Goal: Task Accomplishment & Management: Use online tool/utility

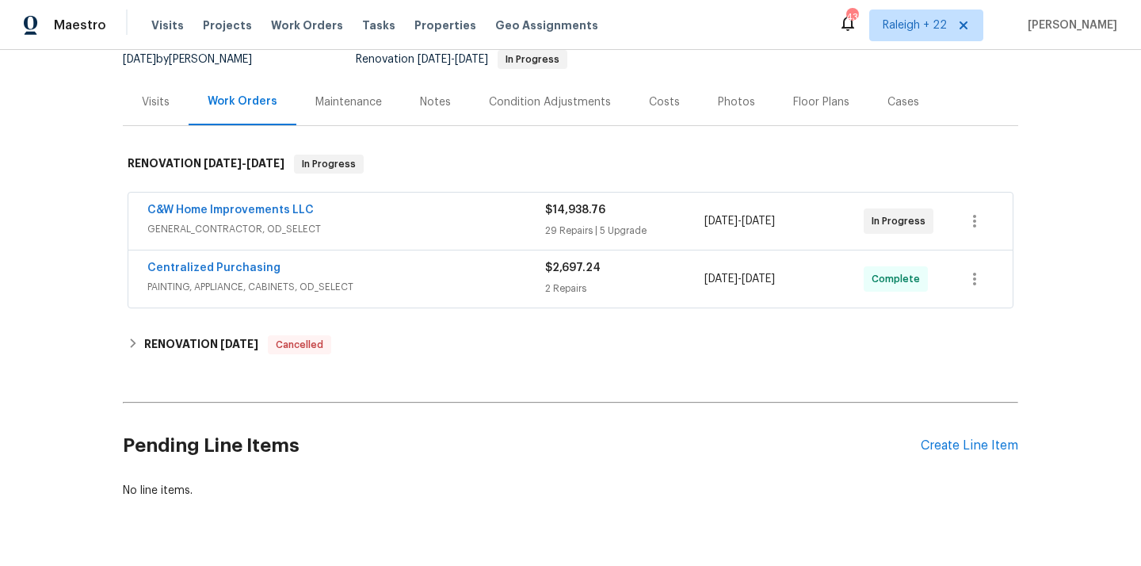
scroll to position [194, 0]
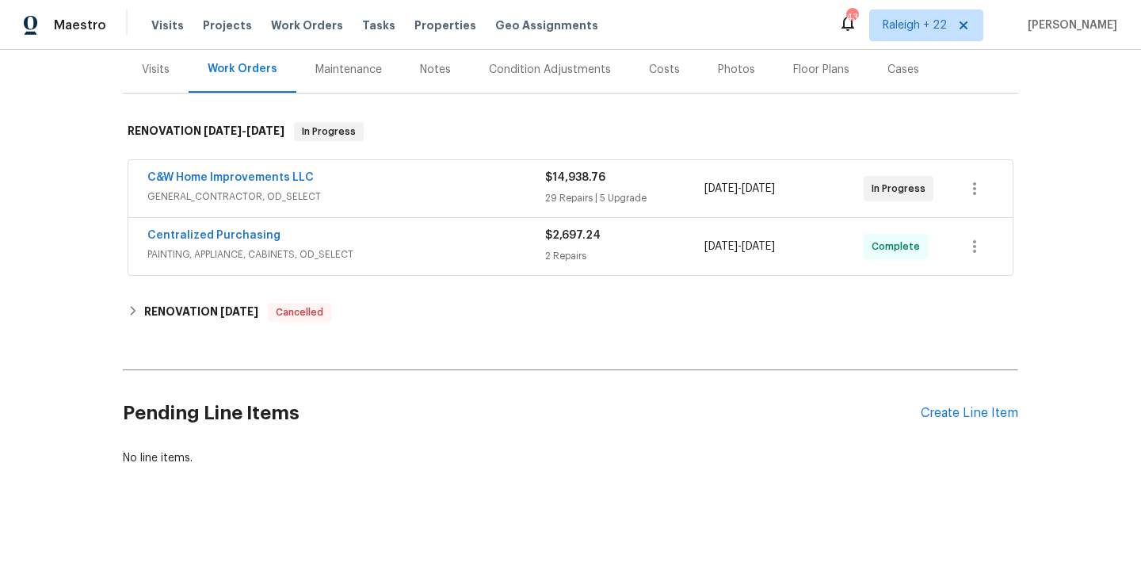
click at [214, 259] on span "PAINTING, APPLIANCE, CABINETS, OD_SELECT" at bounding box center [346, 254] width 398 height 16
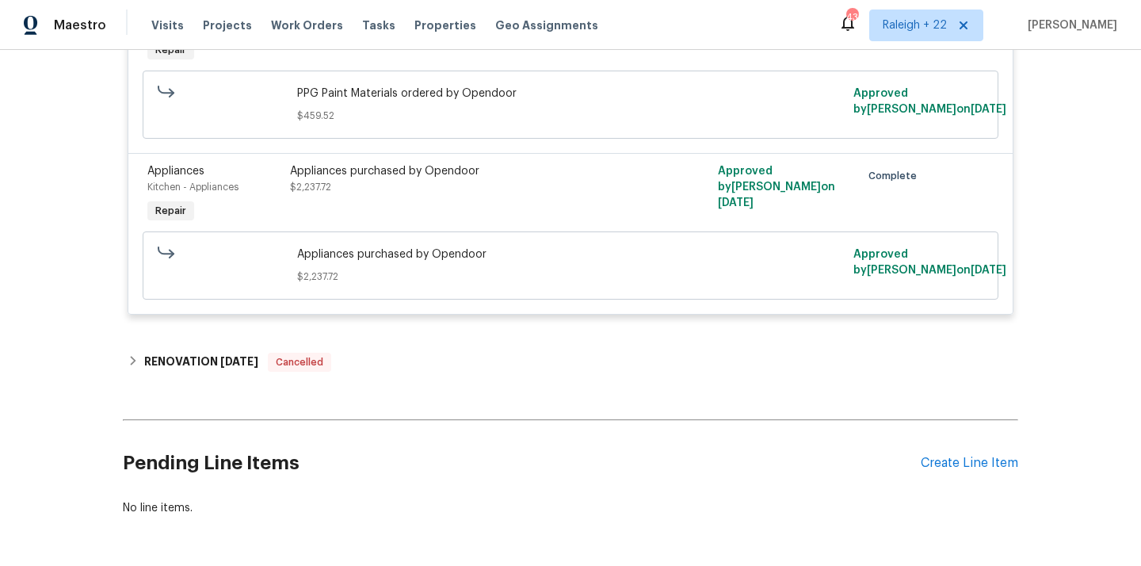
scroll to position [536, 0]
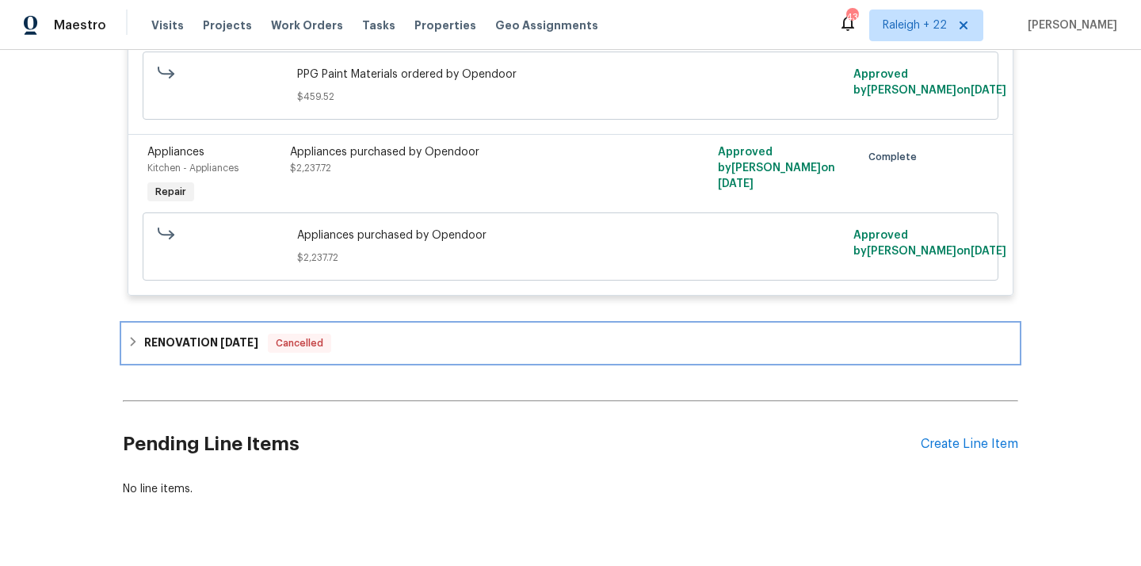
click at [132, 347] on icon at bounding box center [133, 341] width 11 height 11
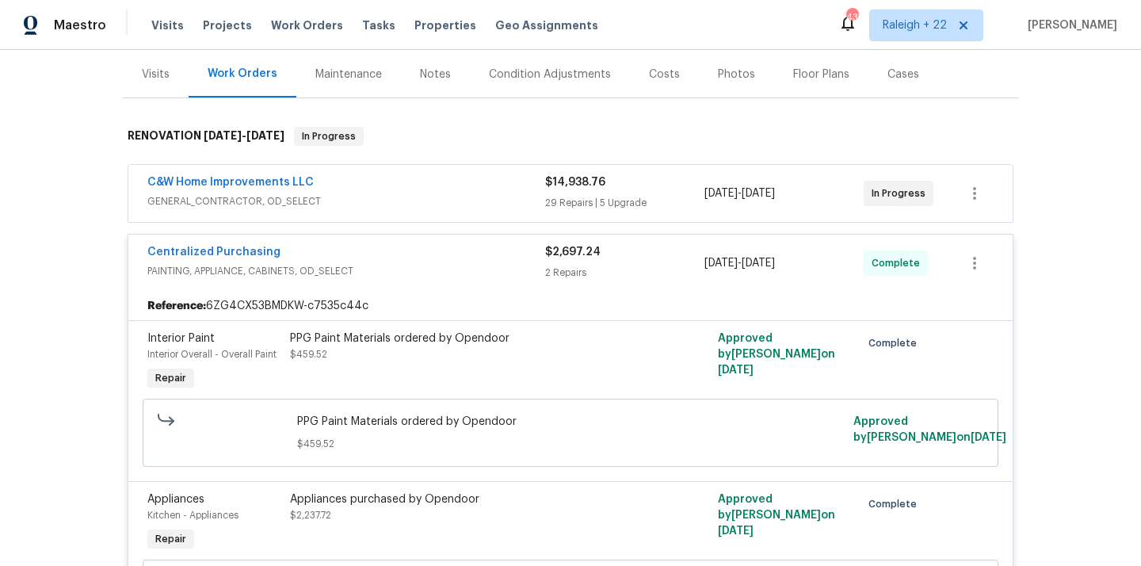
scroll to position [178, 0]
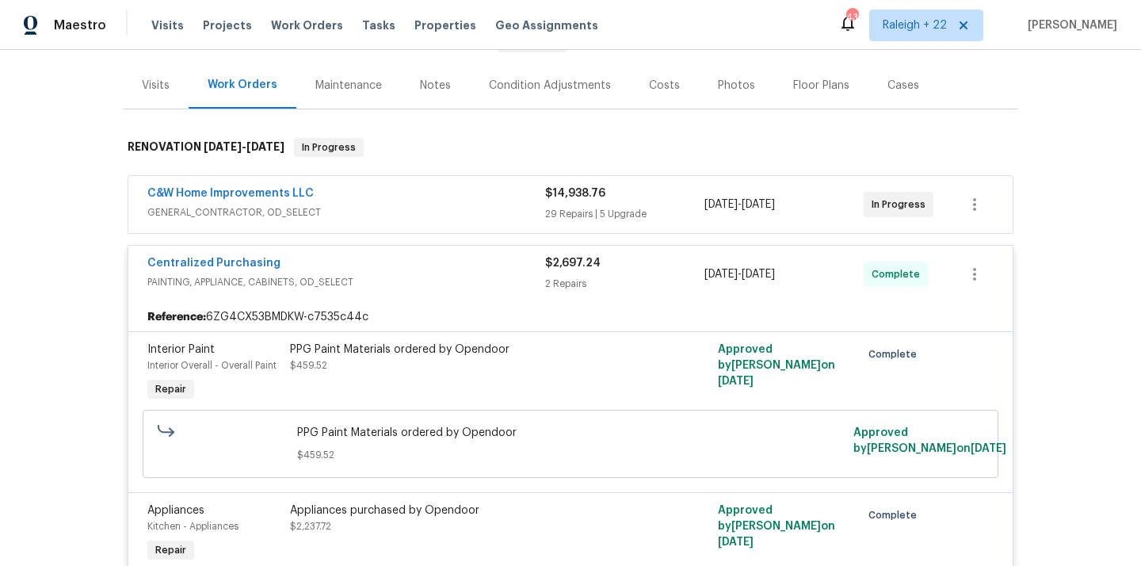
click at [246, 212] on span "GENERAL_CONTRACTOR, OD_SELECT" at bounding box center [346, 212] width 398 height 16
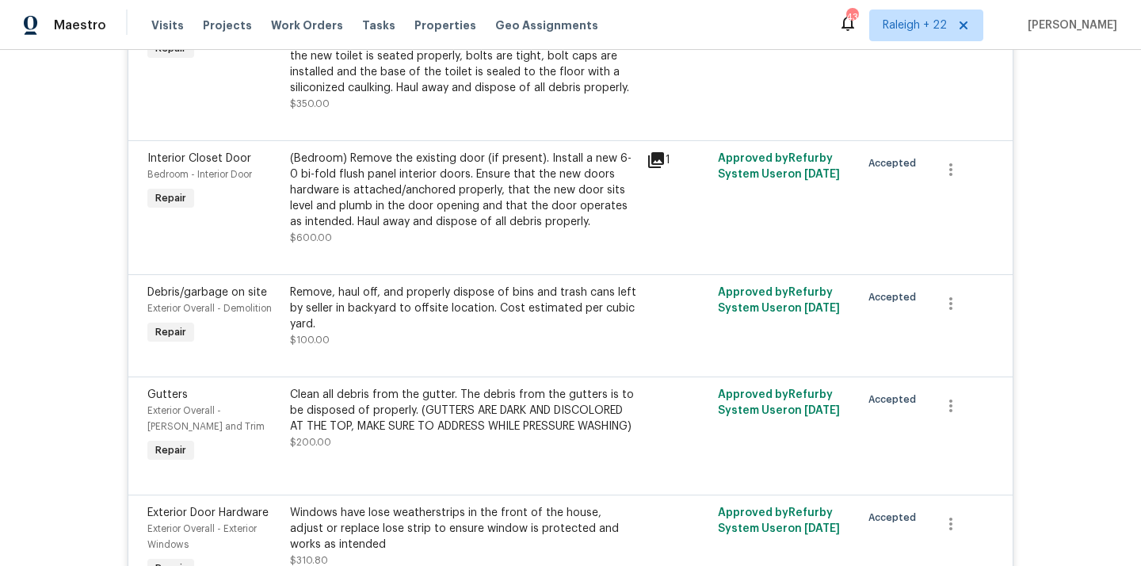
scroll to position [0, 0]
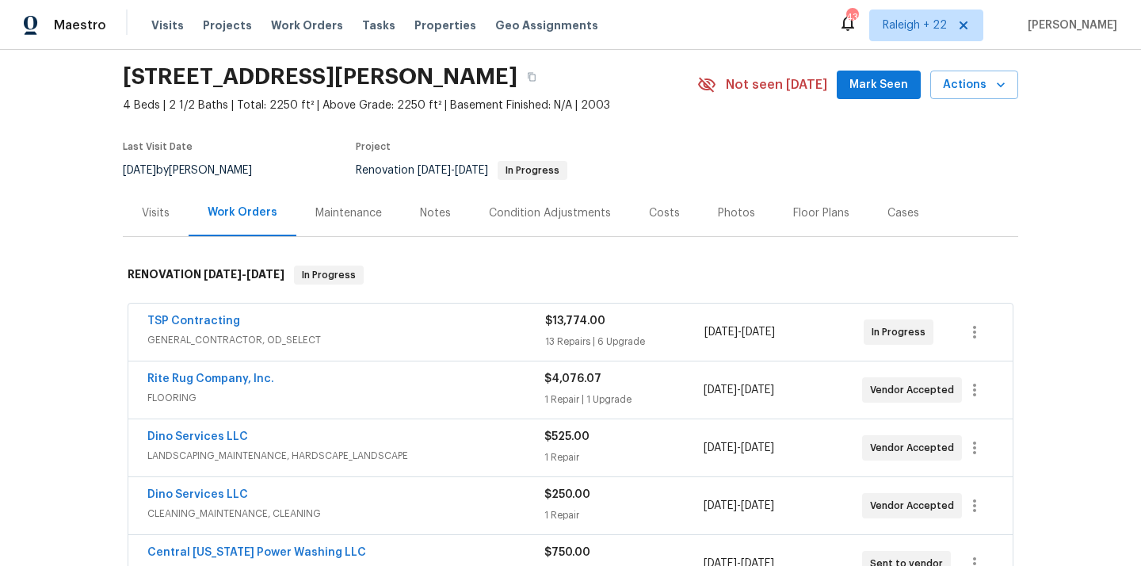
scroll to position [108, 0]
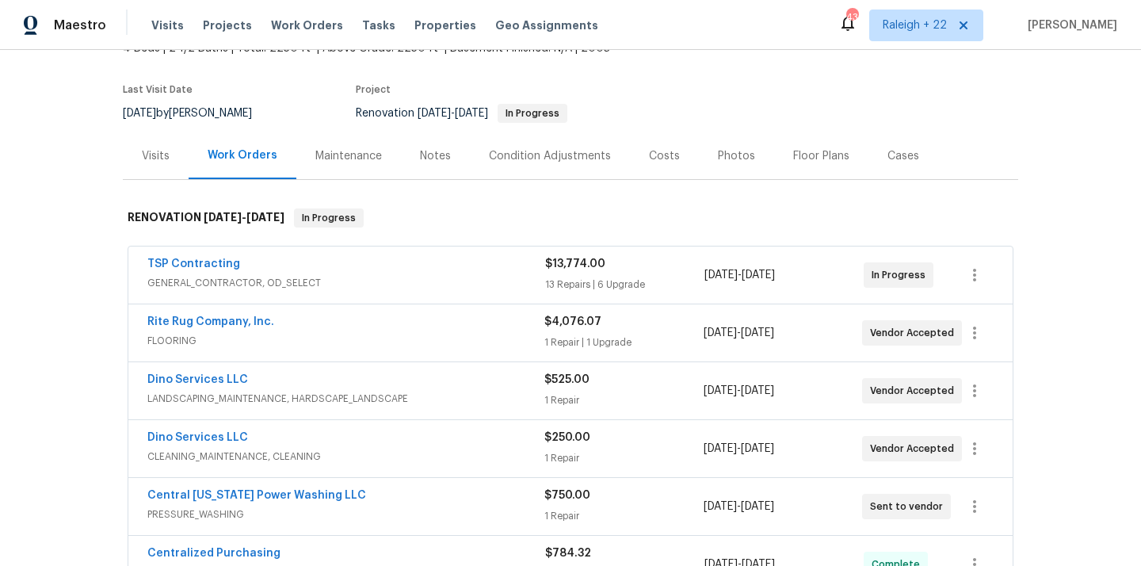
click at [225, 278] on span "GENERAL_CONTRACTOR, OD_SELECT" at bounding box center [346, 283] width 398 height 16
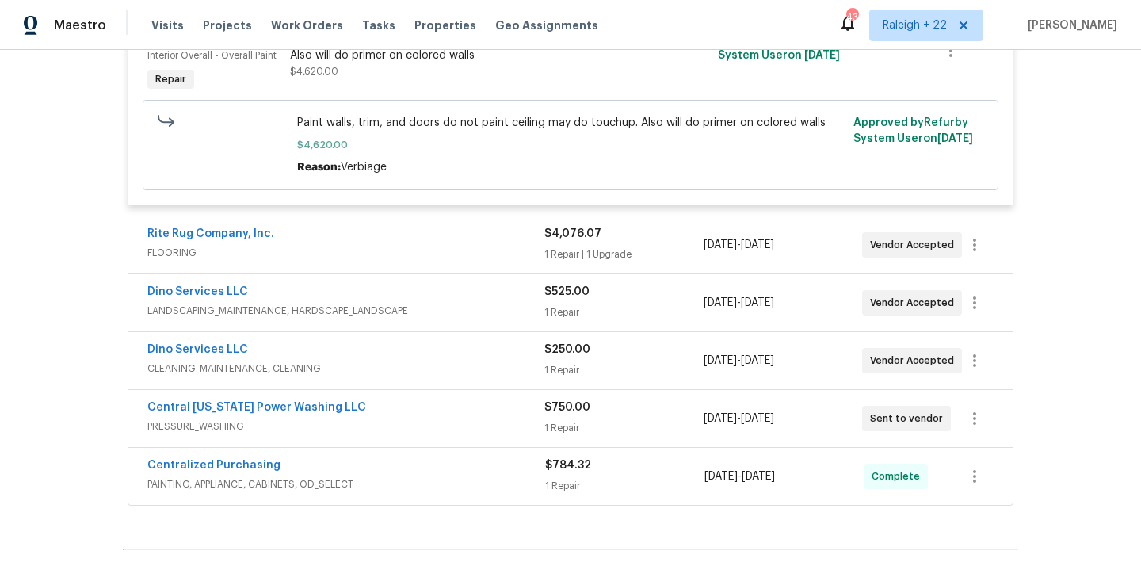
scroll to position [4129, 0]
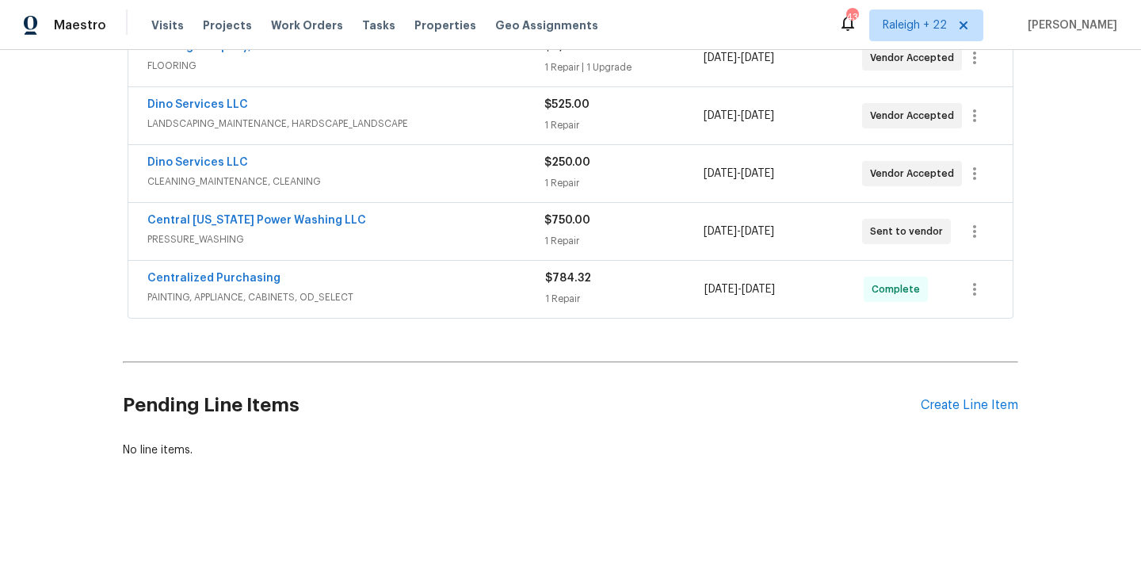
click at [255, 300] on span "PAINTING, APPLIANCE, CABINETS, OD_SELECT" at bounding box center [346, 297] width 398 height 16
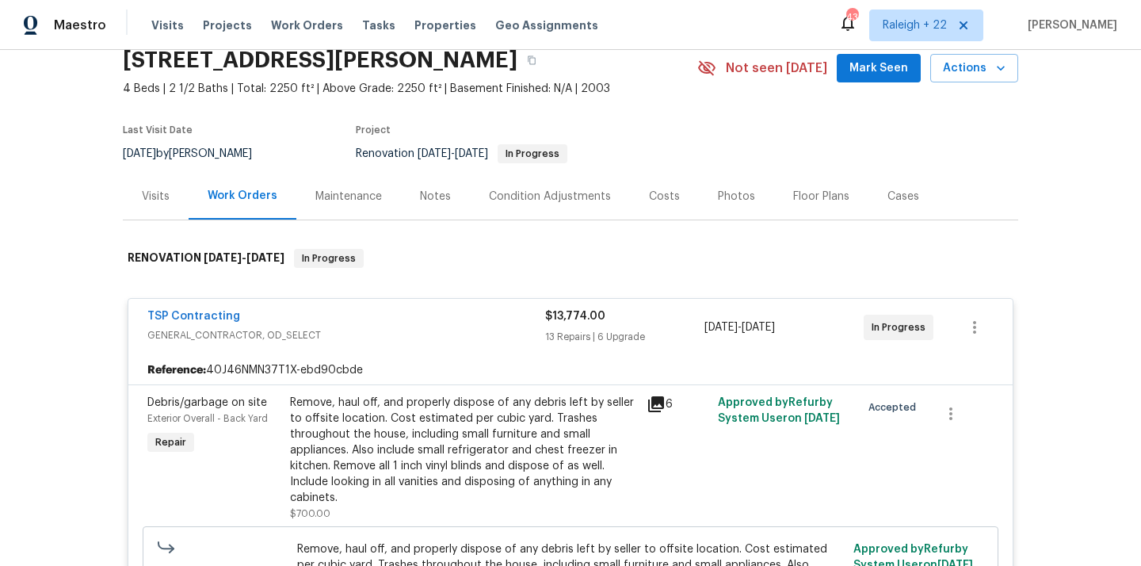
scroll to position [0, 0]
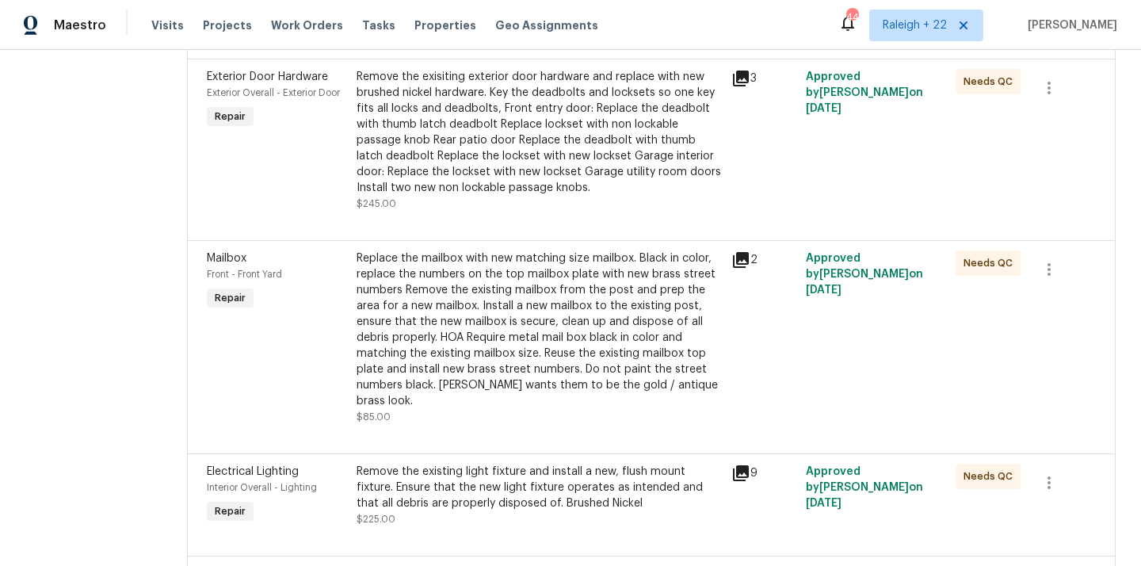
scroll to position [988, 0]
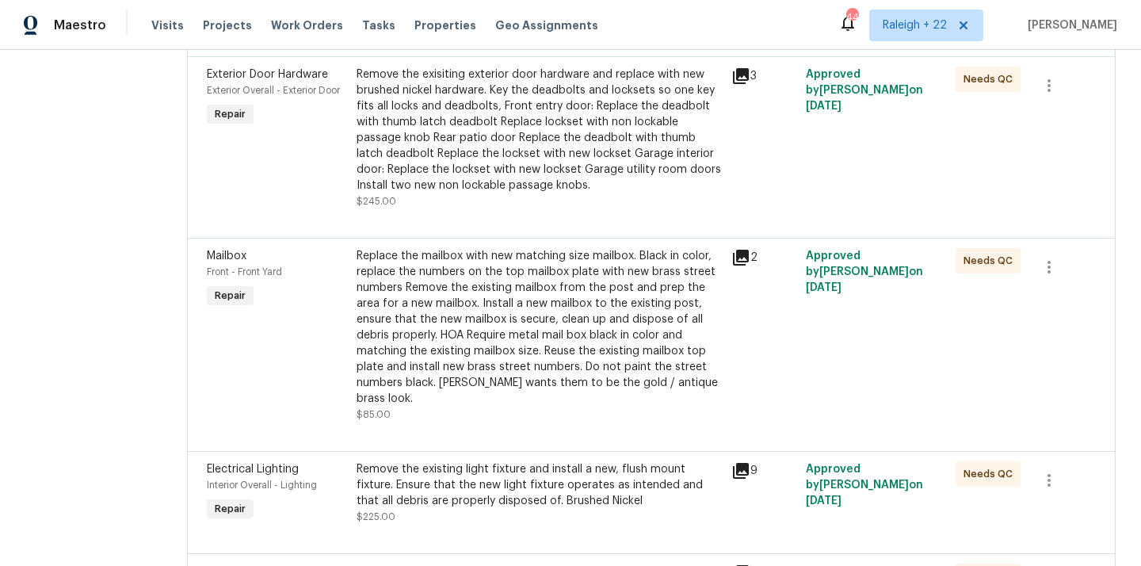
click at [620, 311] on div "Replace the mailbox with new matching size mailbox. Black in color, replace the…" at bounding box center [539, 327] width 365 height 158
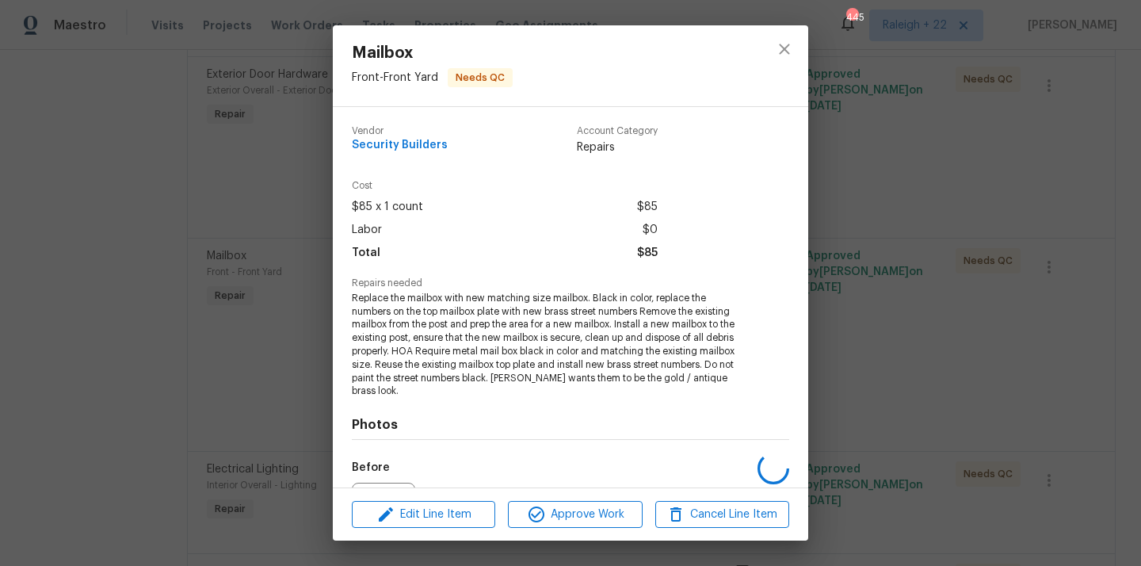
scroll to position [164, 0]
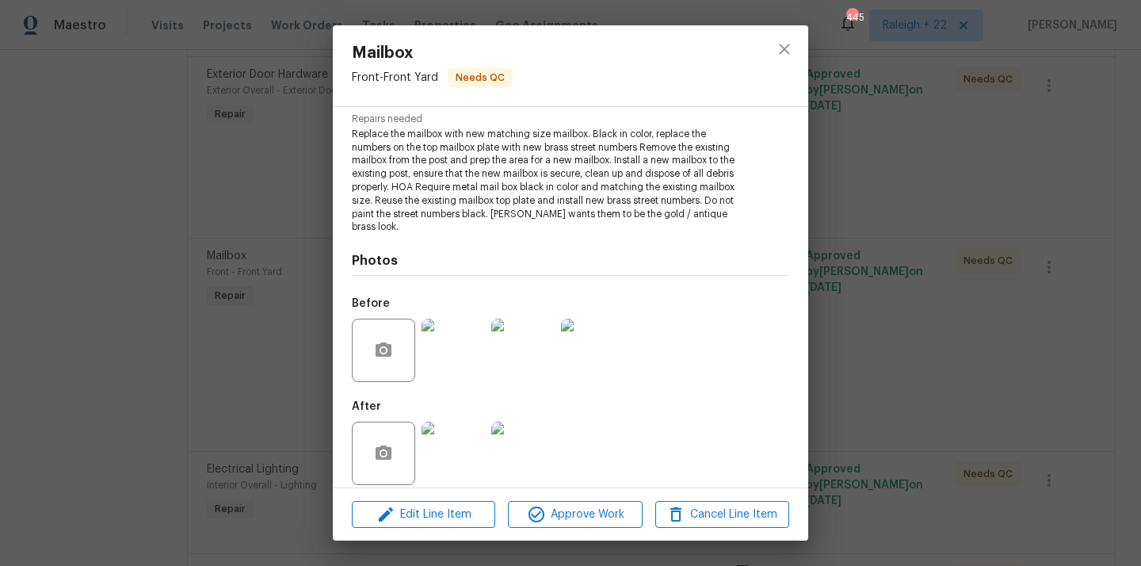
click at [441, 449] on img at bounding box center [453, 453] width 63 height 63
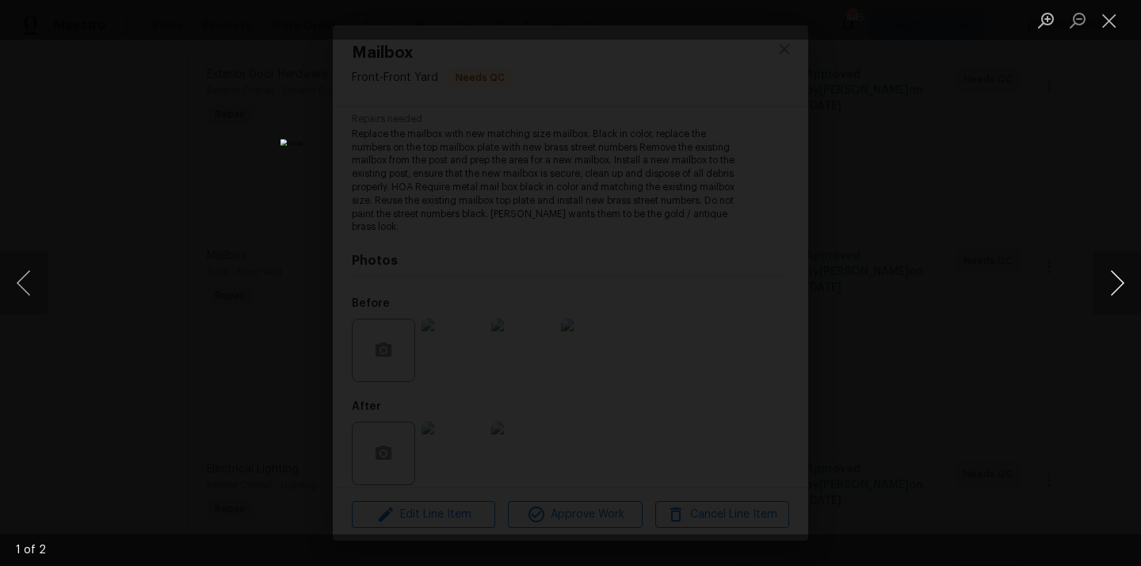
click at [1120, 285] on button "Next image" at bounding box center [1118, 282] width 48 height 63
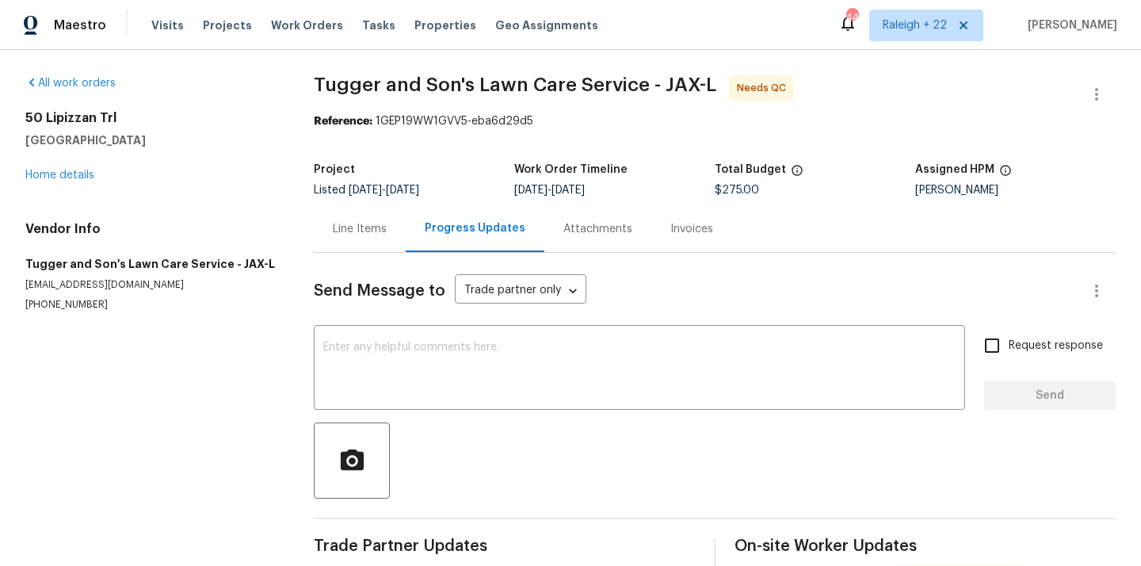
click at [356, 225] on div "Line Items" at bounding box center [360, 229] width 54 height 16
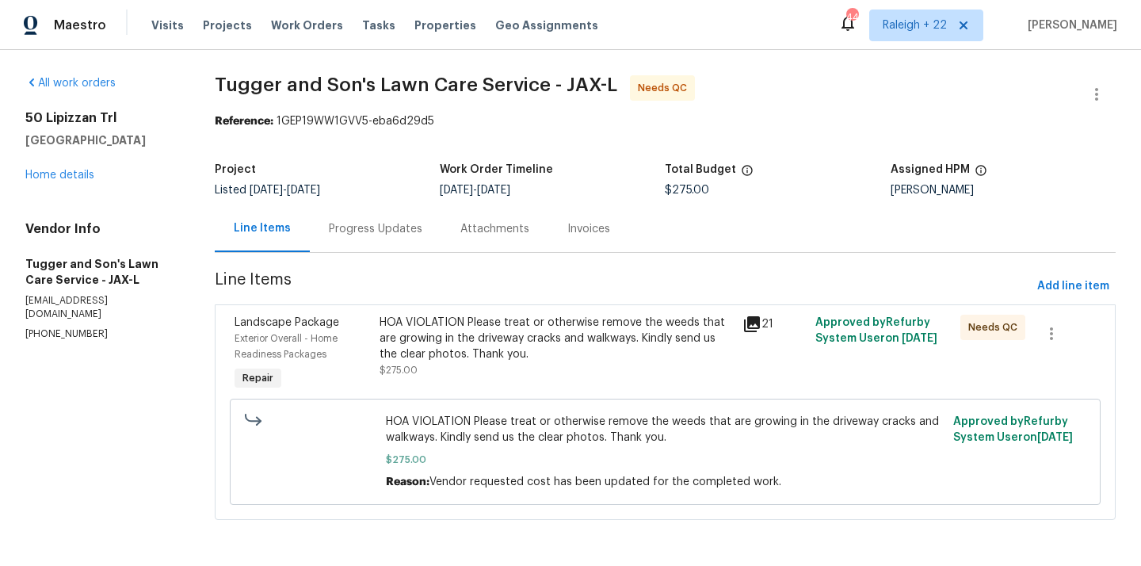
click at [575, 345] on div "HOA VIOLATION Please treat or otherwise remove the weeds that are growing in th…" at bounding box center [556, 339] width 353 height 48
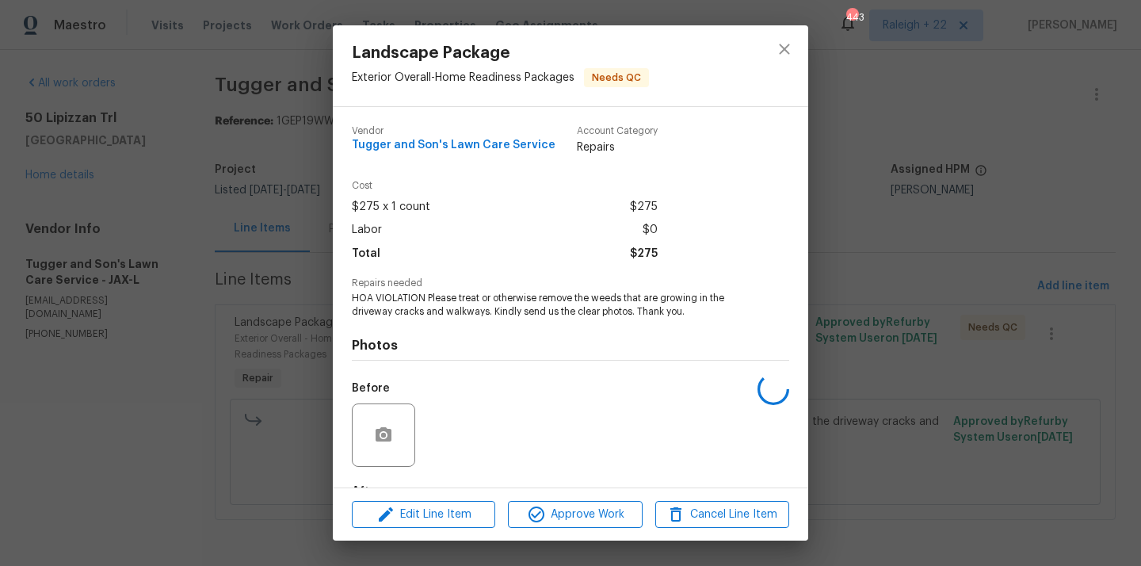
scroll to position [98, 0]
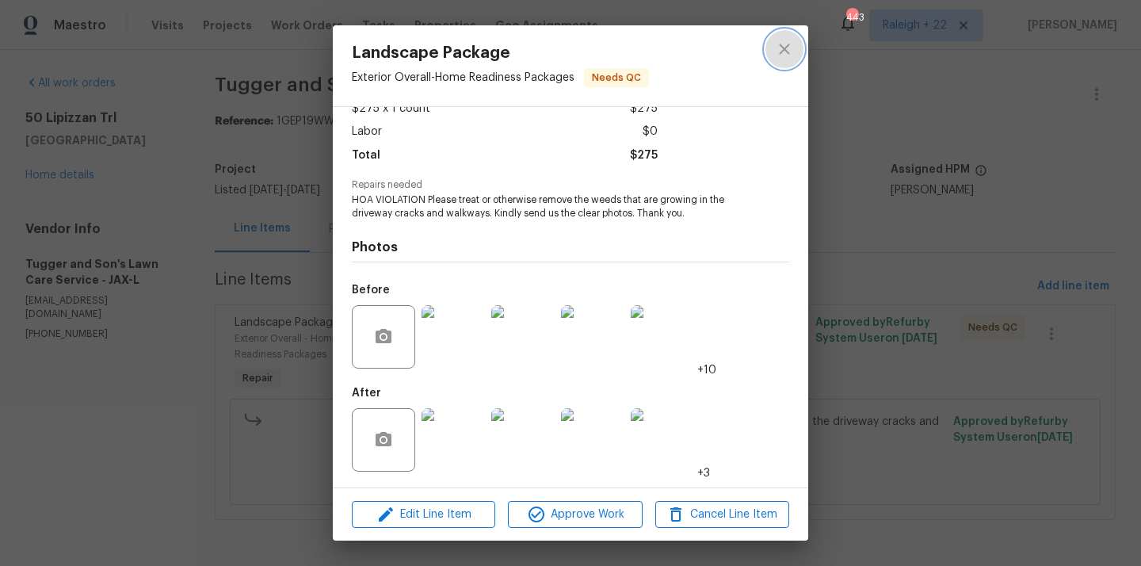
click at [778, 48] on icon "close" at bounding box center [784, 49] width 19 height 19
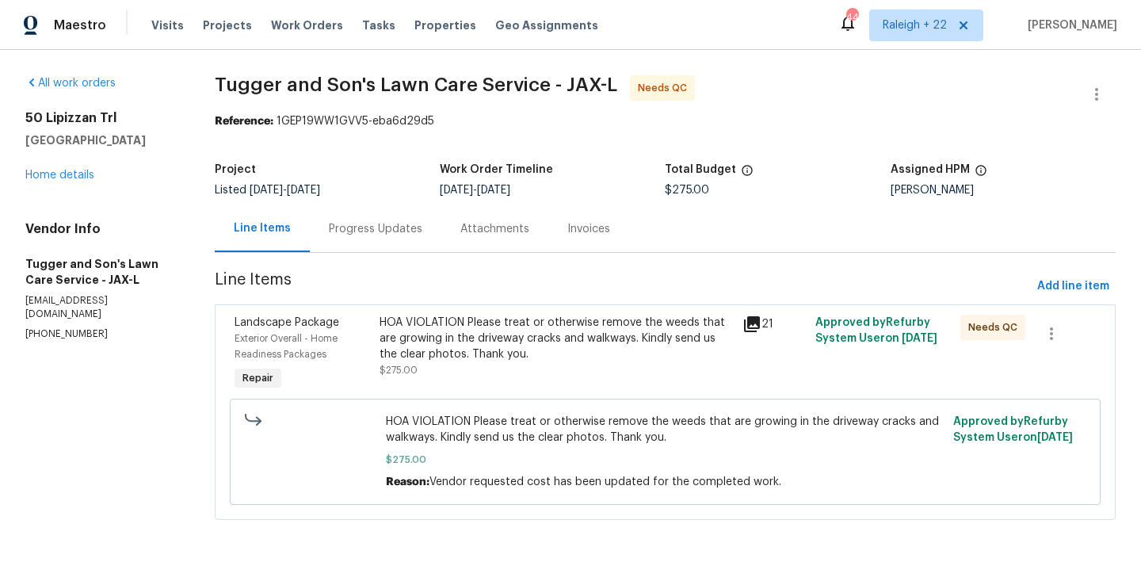
click at [493, 372] on div "HOA VIOLATION Please treat or otherwise remove the weeds that are growing in th…" at bounding box center [556, 346] width 353 height 63
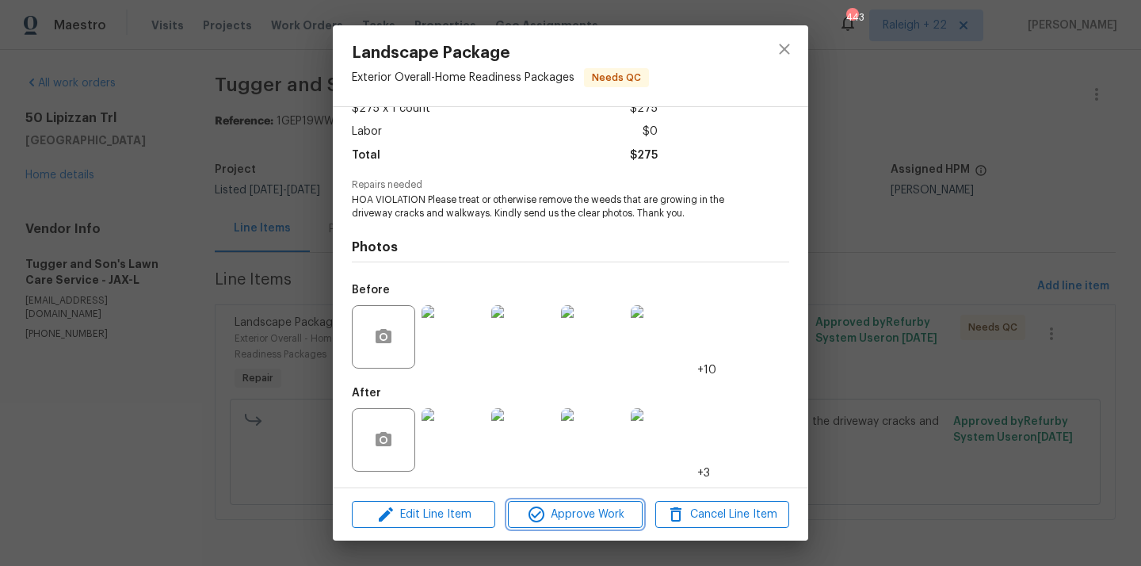
click at [567, 510] on span "Approve Work" at bounding box center [575, 515] width 124 height 20
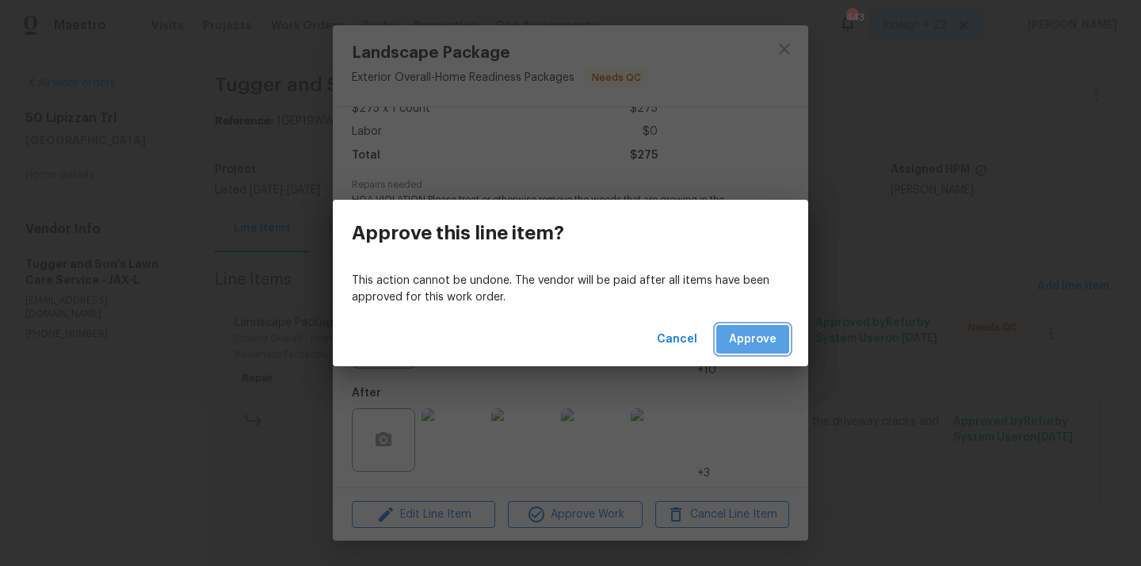
click at [761, 335] on span "Approve" at bounding box center [753, 340] width 48 height 20
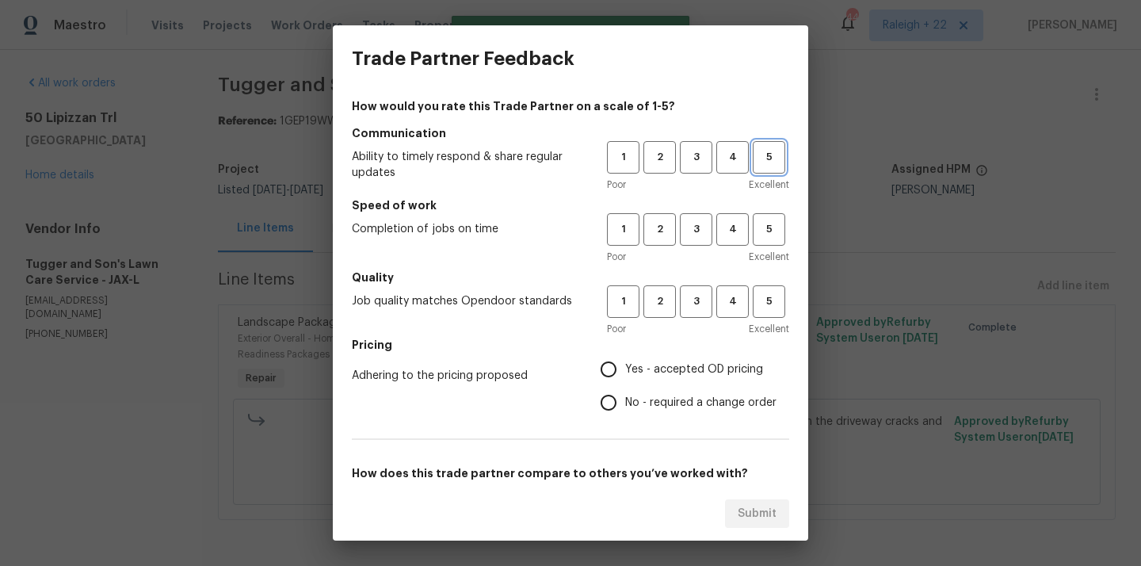
click at [759, 153] on span "5" at bounding box center [768, 157] width 29 height 18
click at [779, 232] on span "5" at bounding box center [768, 229] width 29 height 18
click at [727, 294] on span "4" at bounding box center [732, 301] width 29 height 18
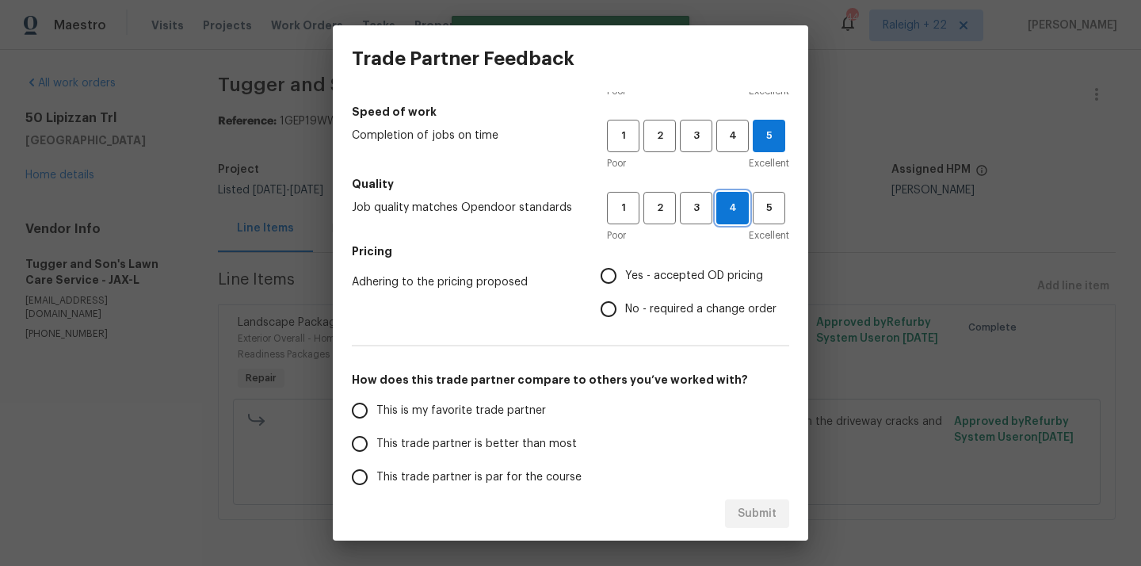
scroll to position [116, 0]
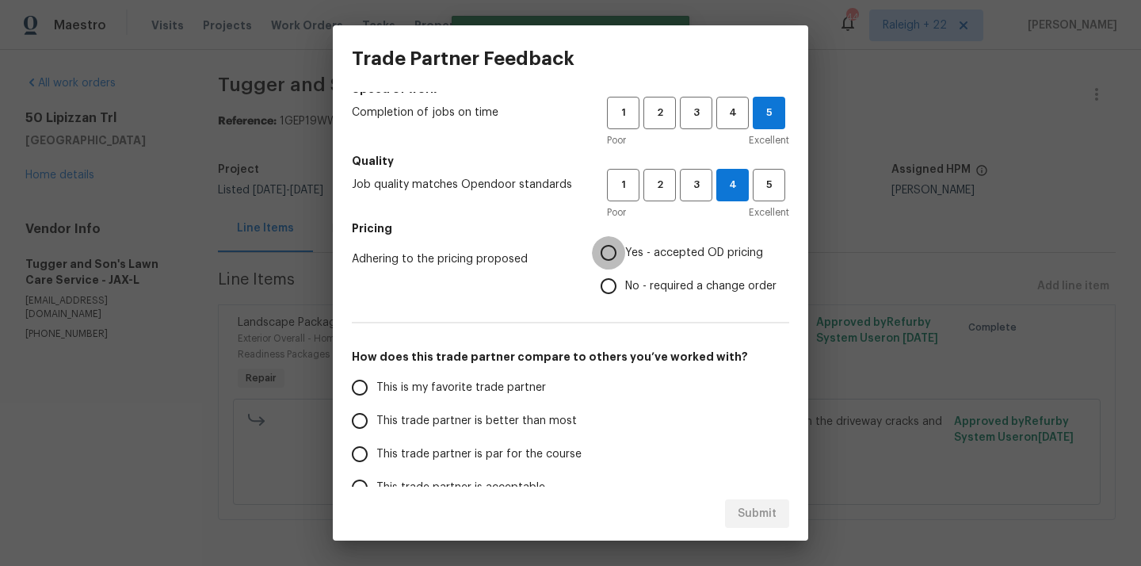
click at [612, 253] on input "Yes - accepted OD pricing" at bounding box center [608, 252] width 33 height 33
radio input "true"
click at [359, 387] on input "This is my favorite trade partner" at bounding box center [359, 387] width 33 height 33
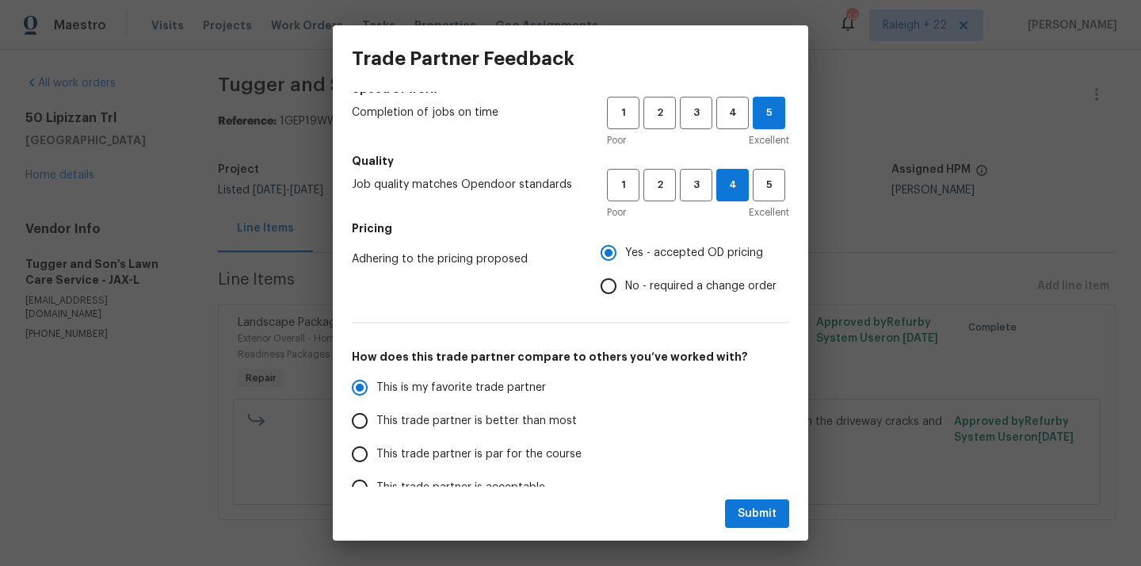
scroll to position [239, 0]
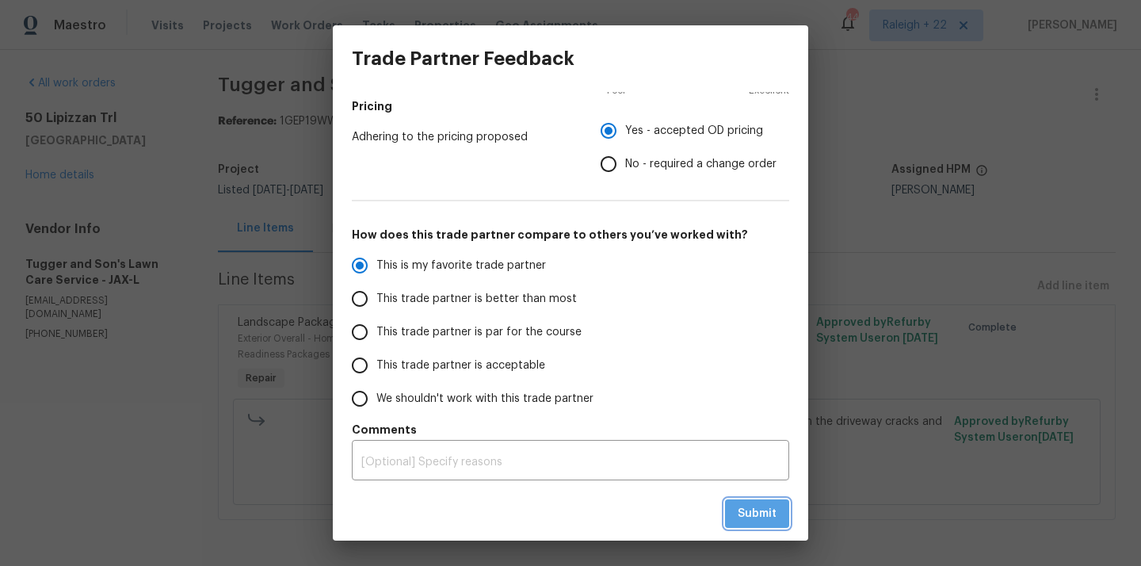
click at [787, 518] on button "Submit" at bounding box center [757, 513] width 64 height 29
radio input "true"
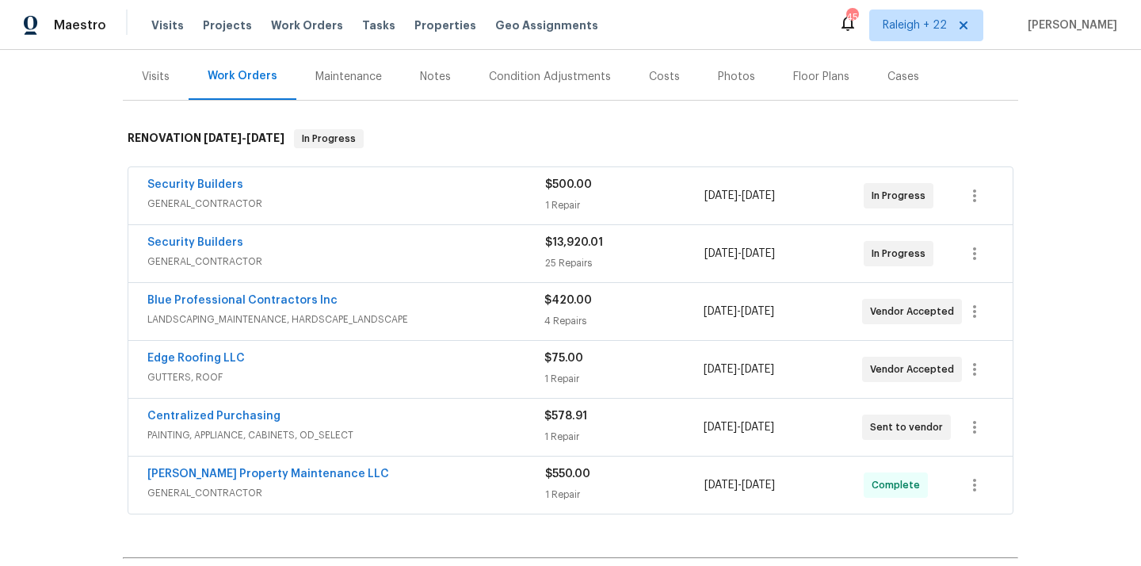
scroll to position [193, 0]
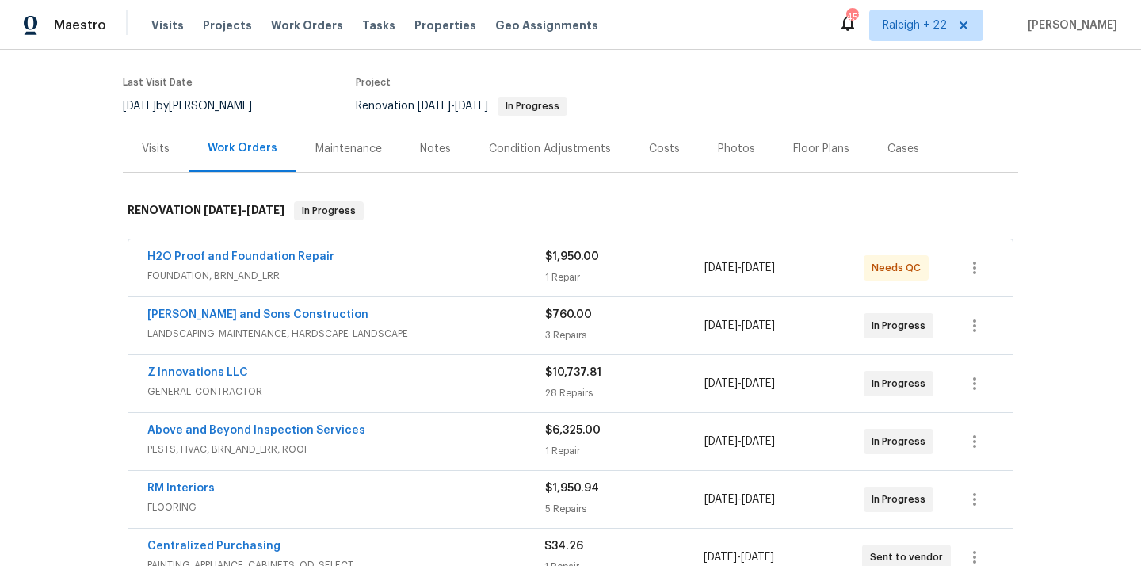
scroll to position [140, 0]
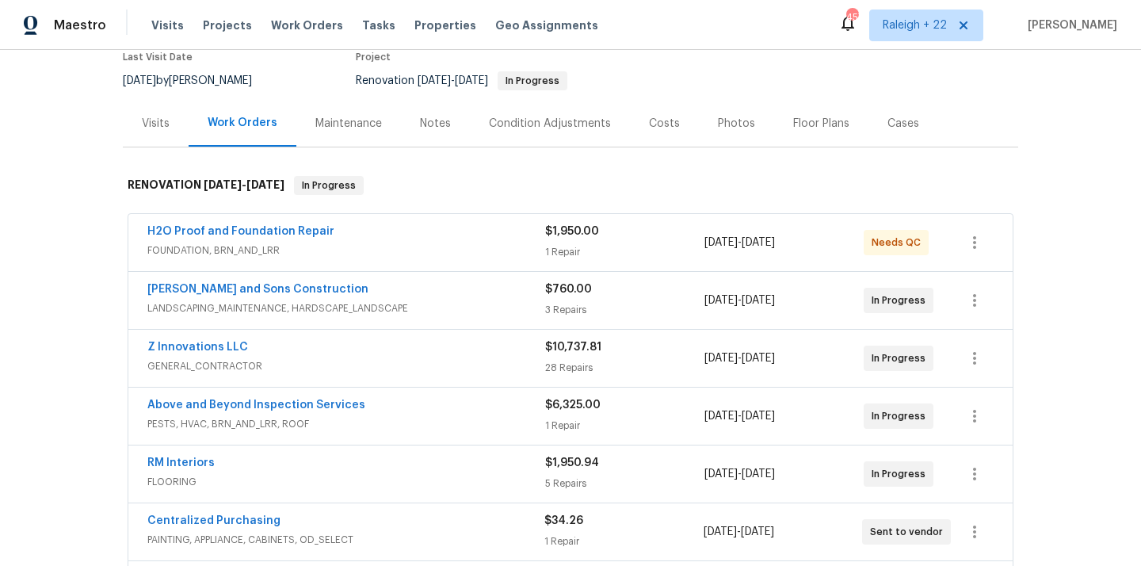
click at [242, 247] on span "FOUNDATION, BRN_AND_LRR" at bounding box center [346, 250] width 398 height 16
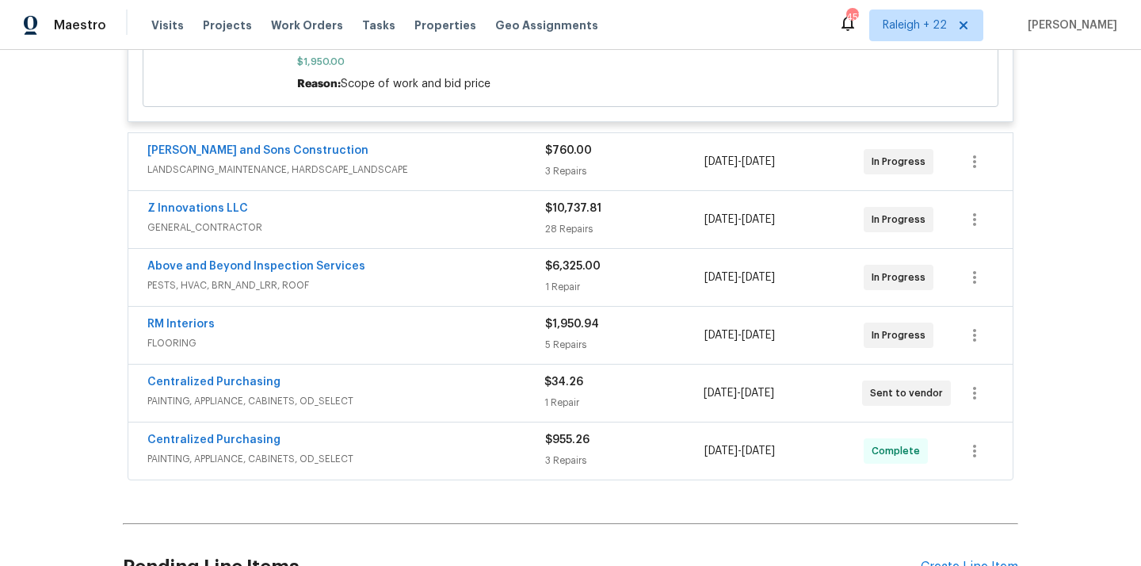
scroll to position [809, 0]
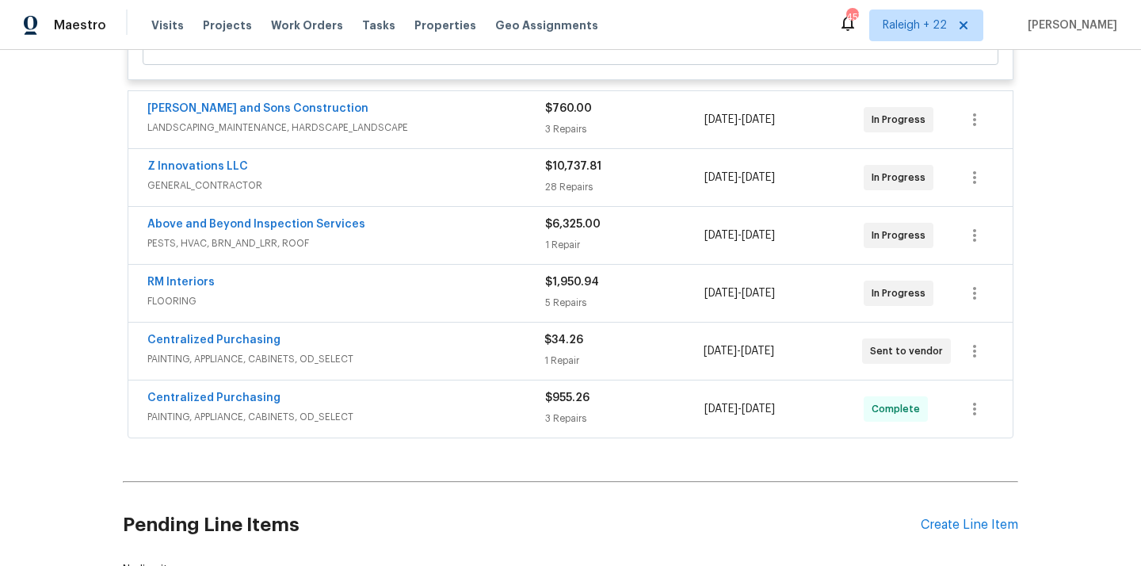
click at [289, 132] on span "LANDSCAPING_MAINTENANCE, HARDSCAPE_LANDSCAPE" at bounding box center [346, 128] width 398 height 16
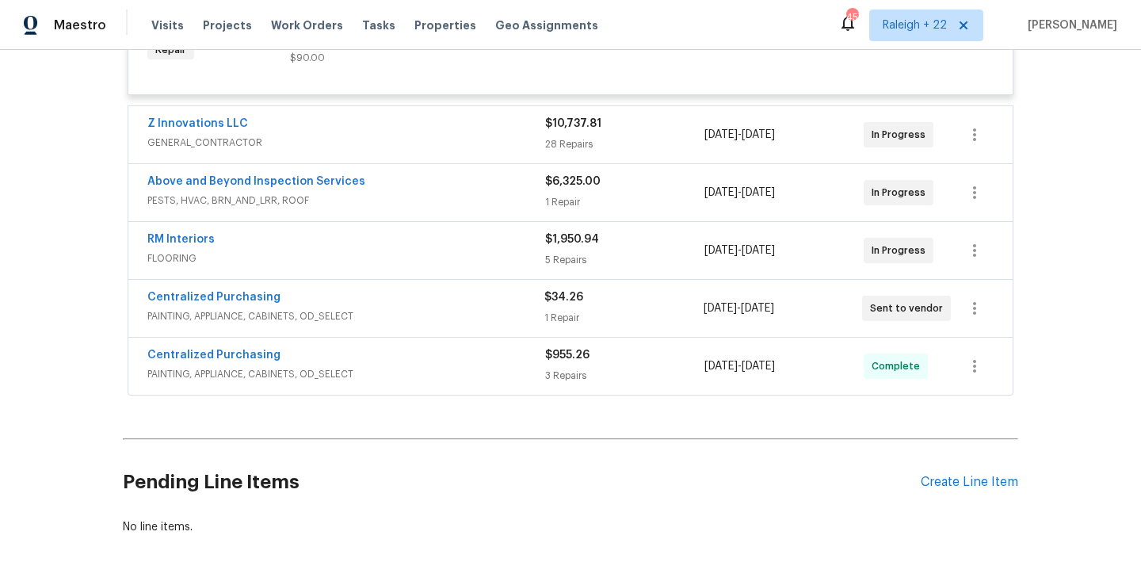
scroll to position [1258, 0]
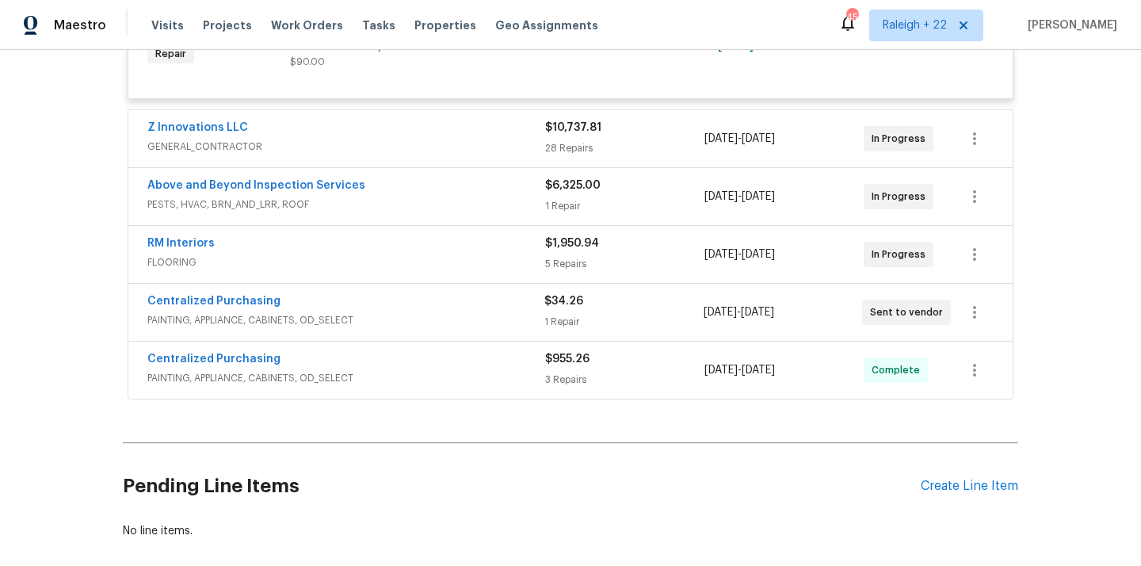
click at [250, 388] on div "Centralized Purchasing PAINTING, APPLIANCE, CABINETS, OD_SELECT" at bounding box center [346, 370] width 398 height 38
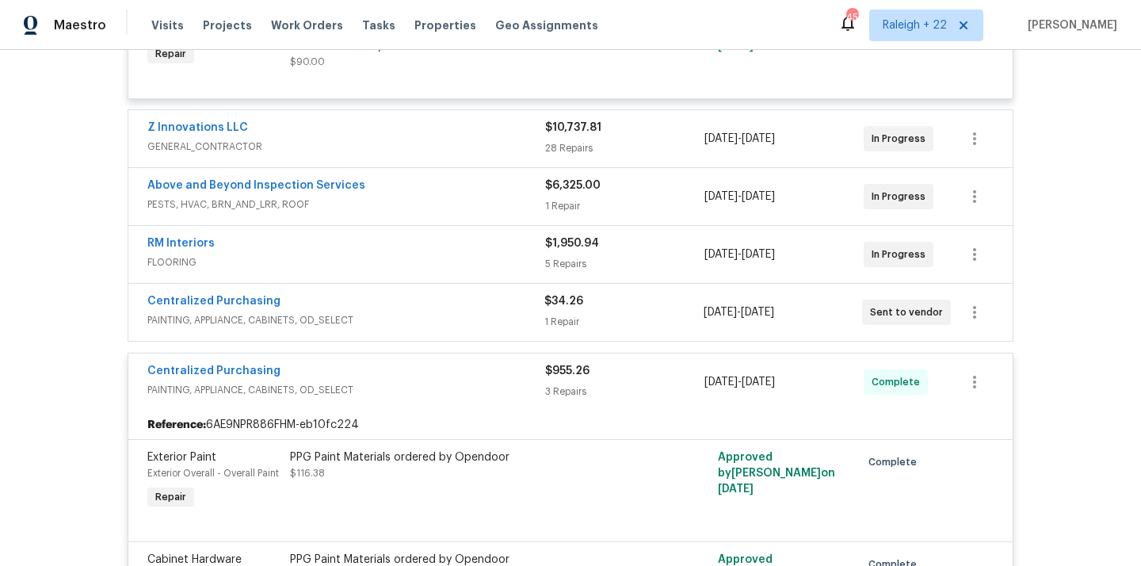
click at [330, 326] on span "PAINTING, APPLIANCE, CABINETS, OD_SELECT" at bounding box center [345, 320] width 397 height 16
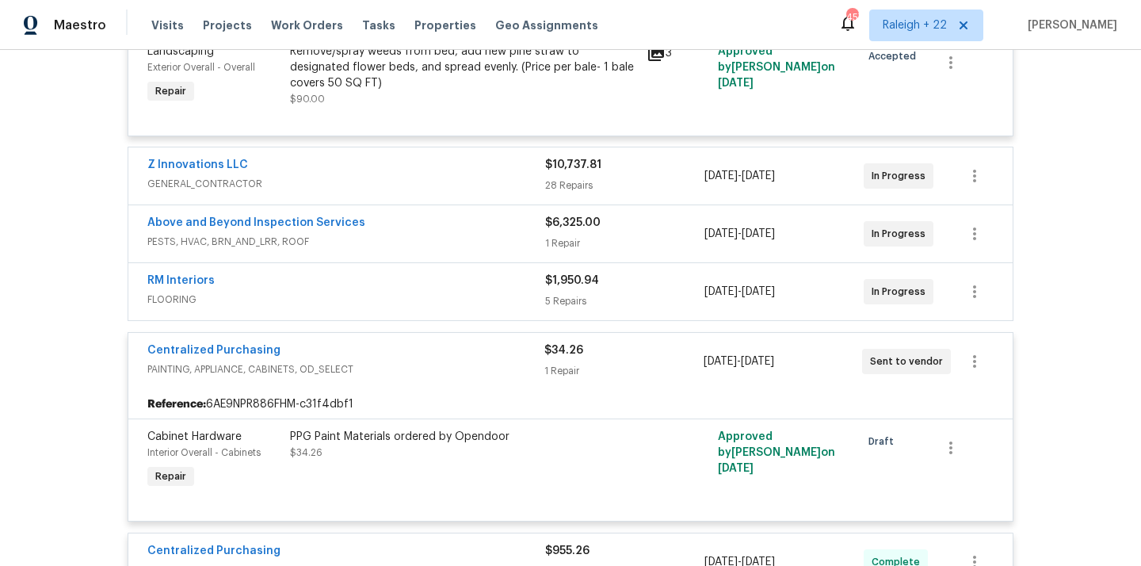
scroll to position [1220, 0]
click at [176, 301] on span "FLOORING" at bounding box center [346, 301] width 398 height 16
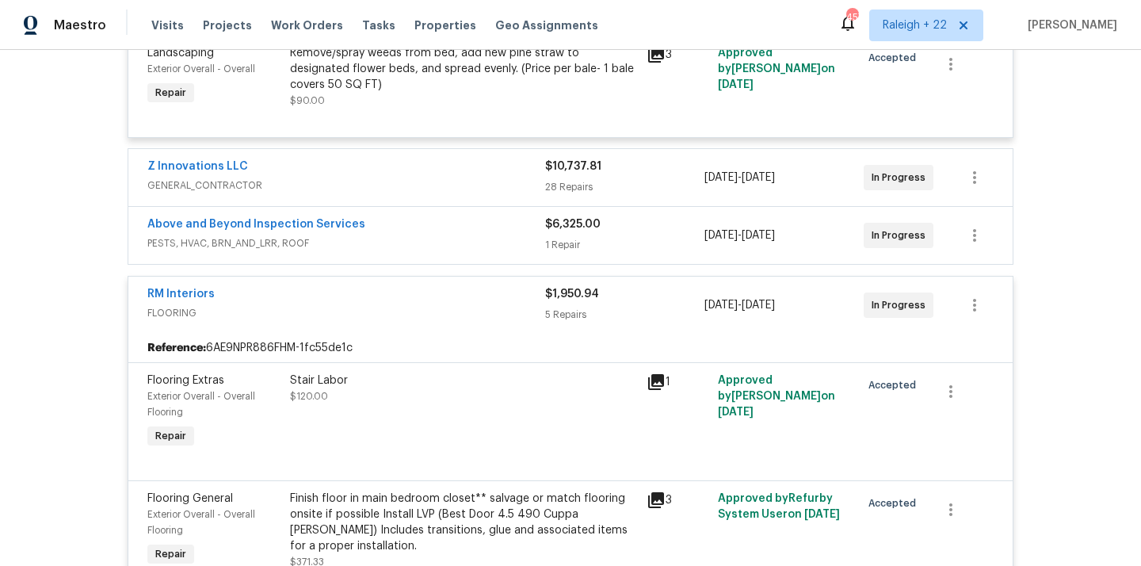
click at [261, 249] on span "PESTS, HVAC, BRN_AND_LRR, ROOF" at bounding box center [346, 243] width 398 height 16
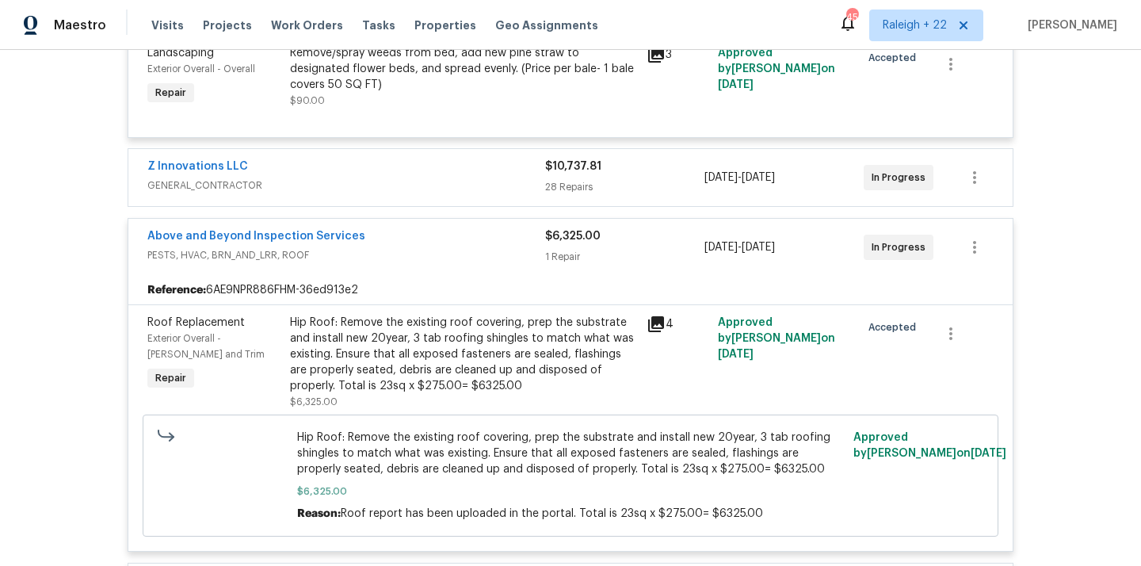
click at [216, 185] on span "GENERAL_CONTRACTOR" at bounding box center [346, 186] width 398 height 16
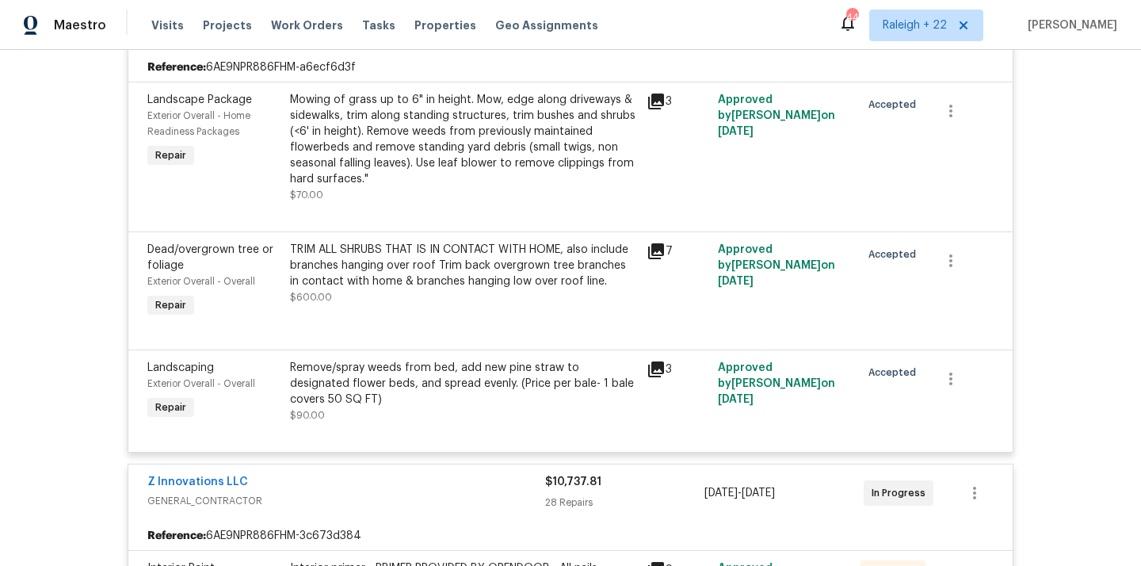
scroll to position [19, 0]
